Goal: Transaction & Acquisition: Purchase product/service

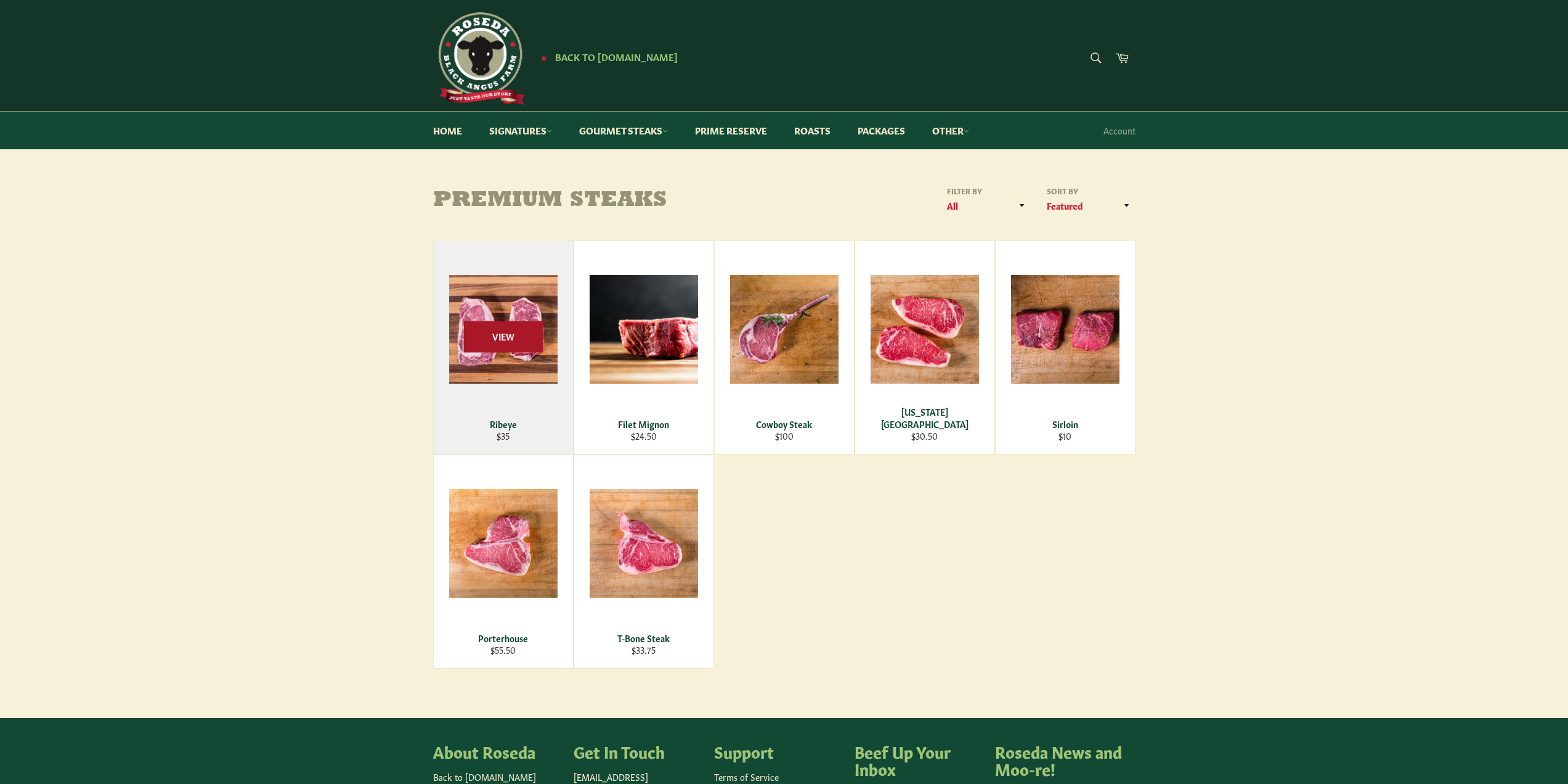
click at [499, 352] on span "View" at bounding box center [503, 336] width 79 height 32
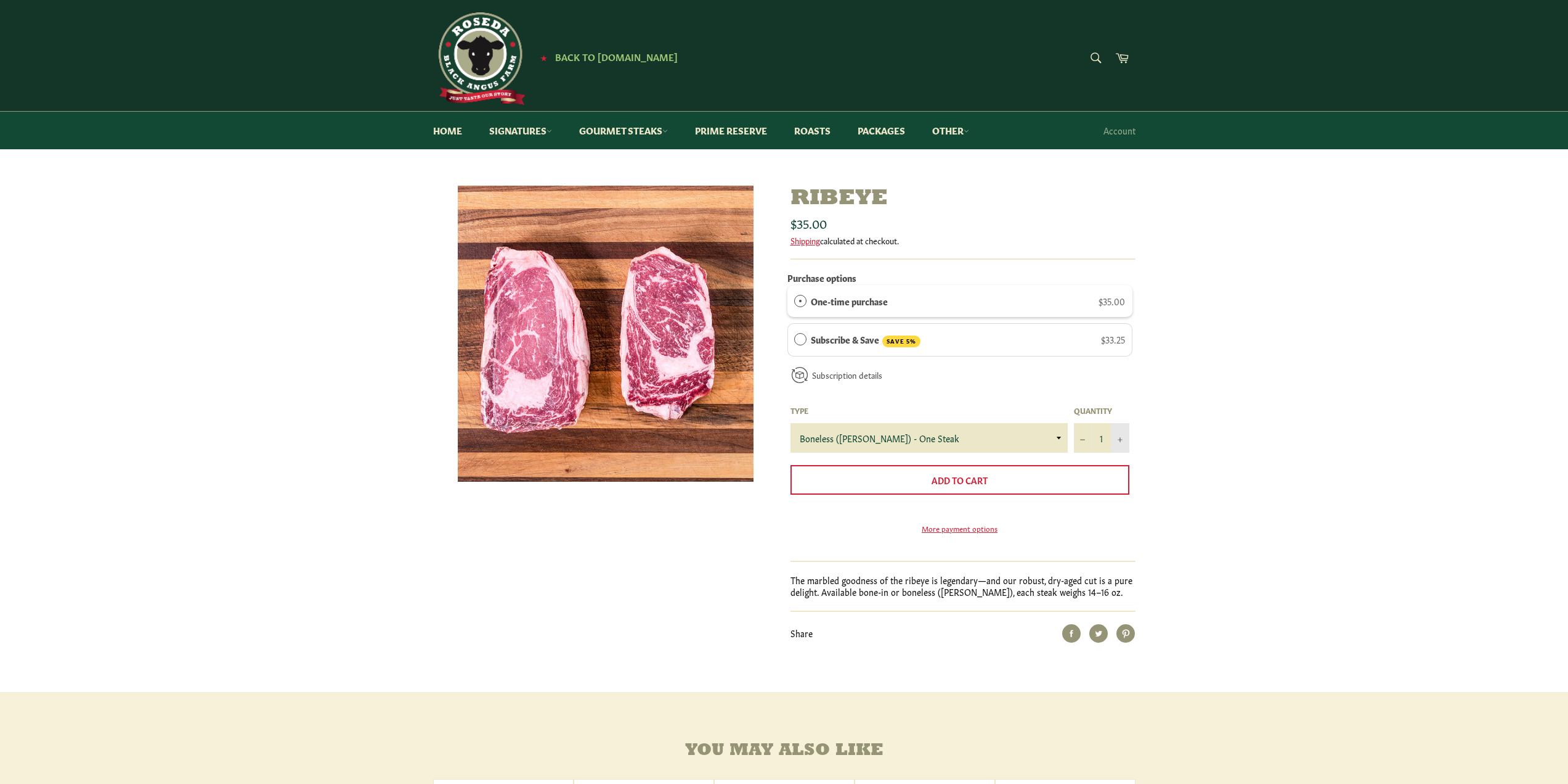
click at [1124, 438] on button "+" at bounding box center [1120, 437] width 18 height 30
type input "4"
click at [963, 489] on button "Add to Cart" at bounding box center [959, 479] width 339 height 30
